Goal: Information Seeking & Learning: Find specific page/section

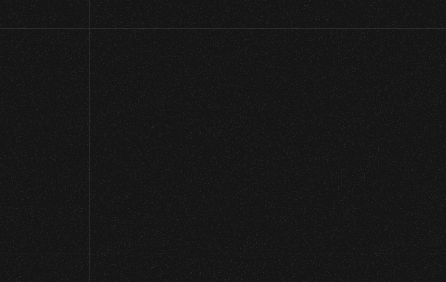
scroll to position [36, 0]
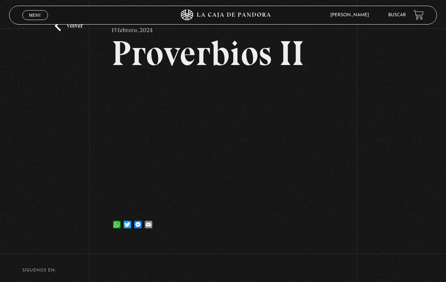
click at [56, 31] on link "Volver" at bounding box center [69, 26] width 28 height 10
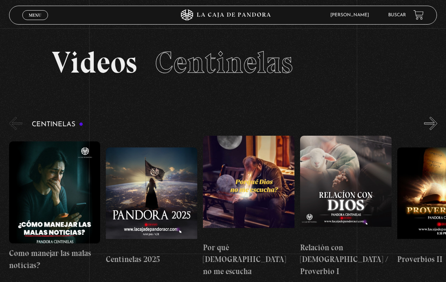
click at [34, 16] on span "Menu" at bounding box center [35, 15] width 12 height 5
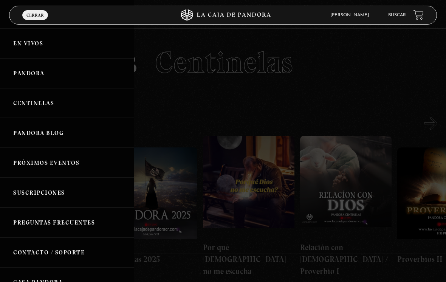
scroll to position [0, 0]
click at [402, 15] on link "Buscar" at bounding box center [397, 15] width 18 height 5
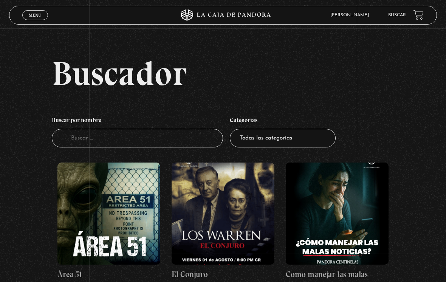
click at [82, 142] on input "Buscador" at bounding box center [137, 138] width 171 height 19
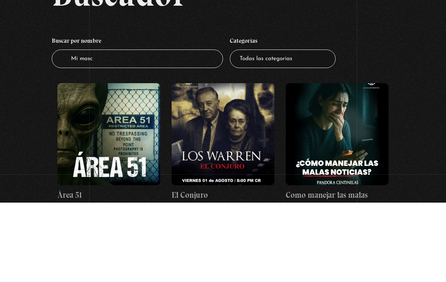
type input "Mi masco"
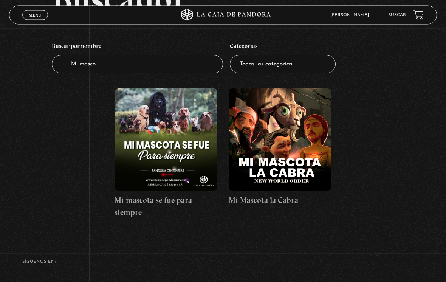
click at [292, 168] on figure at bounding box center [280, 140] width 103 height 102
